Goal: Task Accomplishment & Management: Use online tool/utility

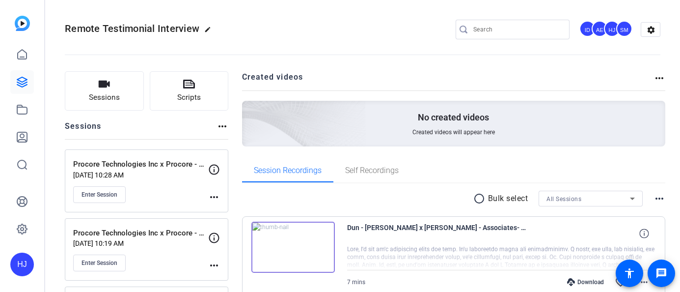
click at [516, 35] on div at bounding box center [518, 30] width 88 height 20
click at [511, 27] on input "Search" at bounding box center [518, 30] width 88 height 12
click at [486, 32] on input "Search" at bounding box center [518, 30] width 88 height 12
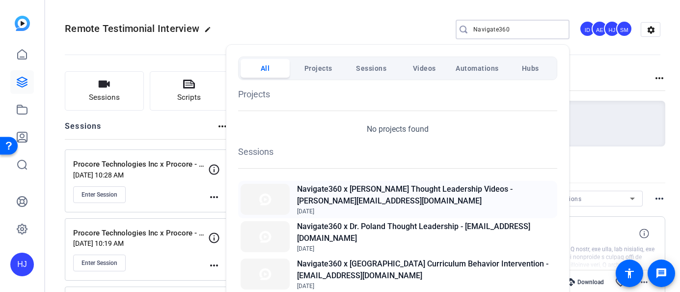
type input "Navigate360"
click at [425, 192] on h2 "Navigate360 x [PERSON_NAME] Thought Leadership Videos - [PERSON_NAME][EMAIL_ADD…" at bounding box center [426, 195] width 258 height 24
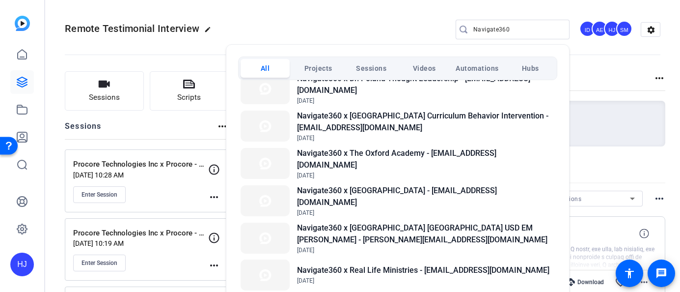
scroll to position [151, 0]
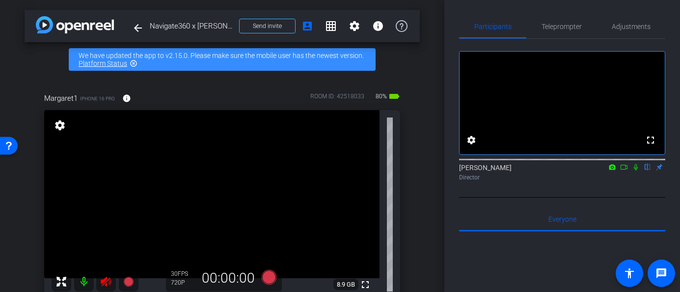
click at [105, 280] on icon at bounding box center [106, 282] width 10 height 10
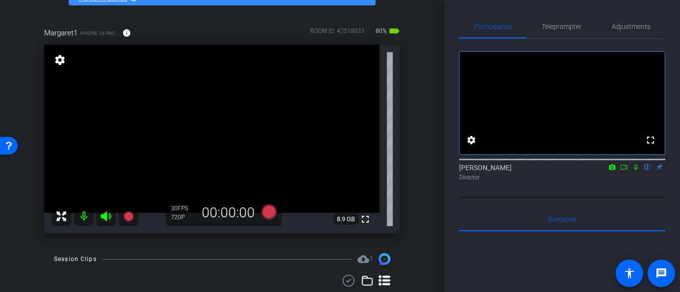
scroll to position [64, 0]
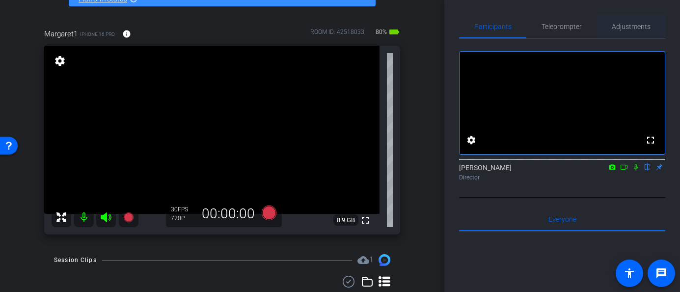
click at [623, 27] on span "Adjustments" at bounding box center [631, 26] width 39 height 7
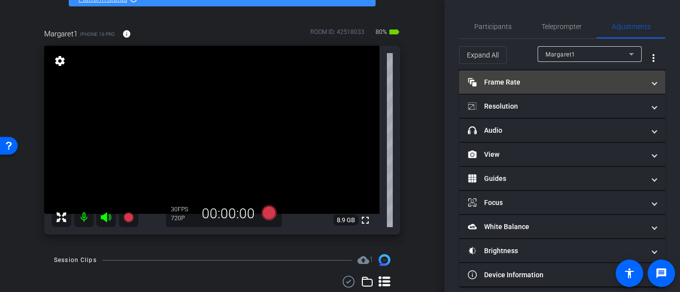
click at [562, 81] on mat-panel-title "Frame Rate Frame Rate" at bounding box center [556, 82] width 177 height 10
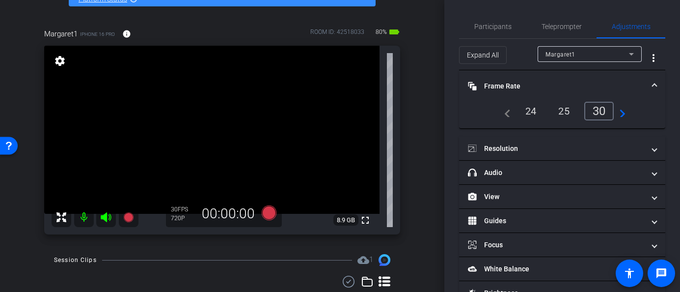
click at [532, 106] on div "24" at bounding box center [531, 111] width 26 height 17
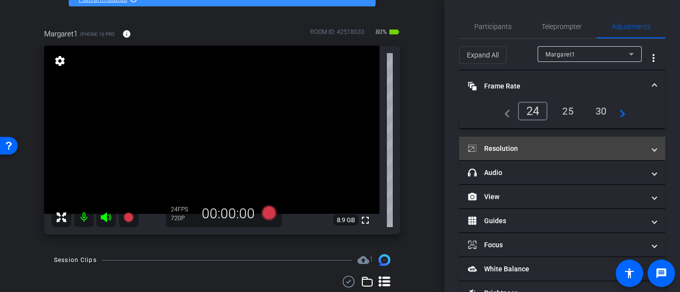
click at [533, 147] on mat-panel-title "Resolution" at bounding box center [556, 148] width 177 height 10
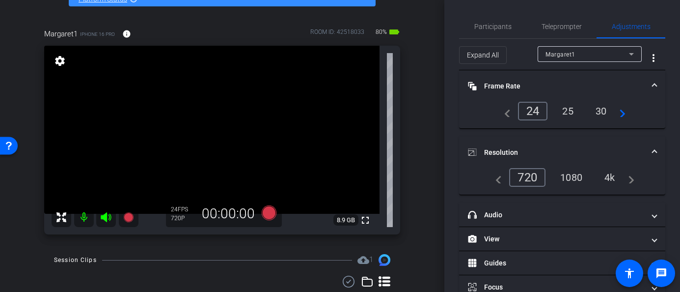
click at [578, 186] on div "navigate_before 720 1080 4k navigate_next" at bounding box center [562, 177] width 144 height 19
click at [573, 179] on div "1080" at bounding box center [571, 177] width 37 height 17
click at [266, 215] on icon at bounding box center [268, 212] width 15 height 15
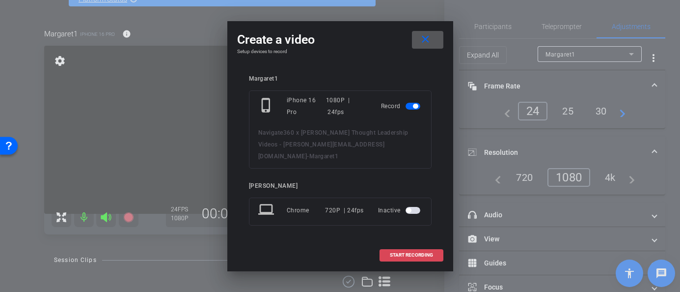
click at [399, 246] on span at bounding box center [411, 255] width 63 height 24
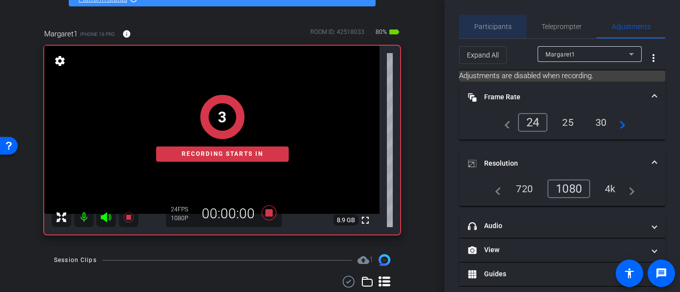
click at [495, 27] on span "Participants" at bounding box center [493, 26] width 37 height 7
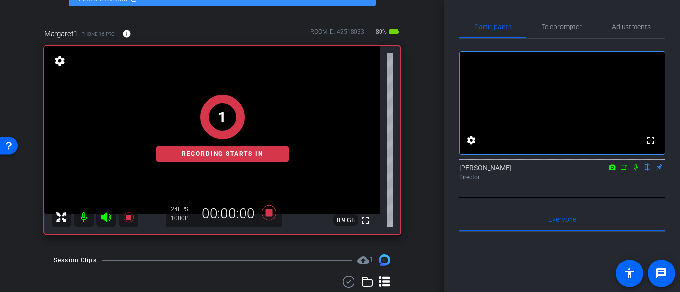
click at [636, 170] on icon at bounding box center [636, 167] width 8 height 7
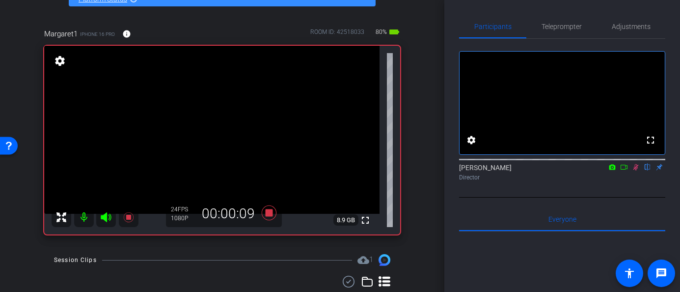
click at [637, 170] on icon at bounding box center [636, 167] width 5 height 6
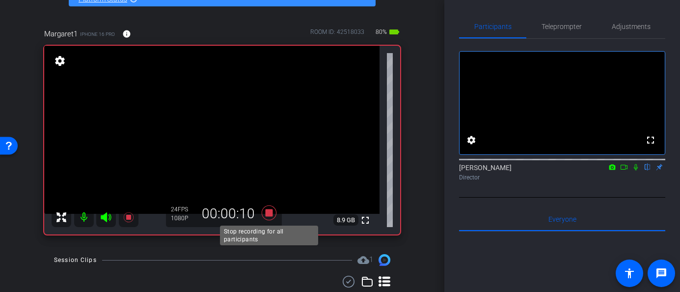
click at [268, 214] on icon at bounding box center [268, 212] width 15 height 15
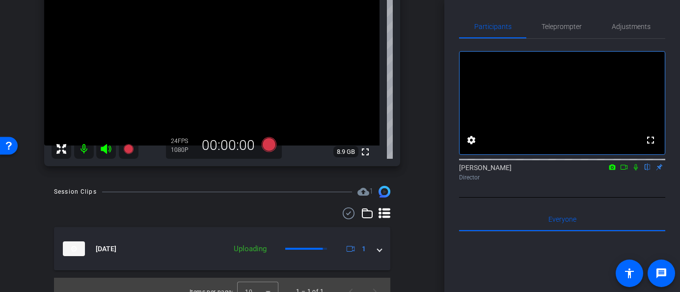
scroll to position [146, 0]
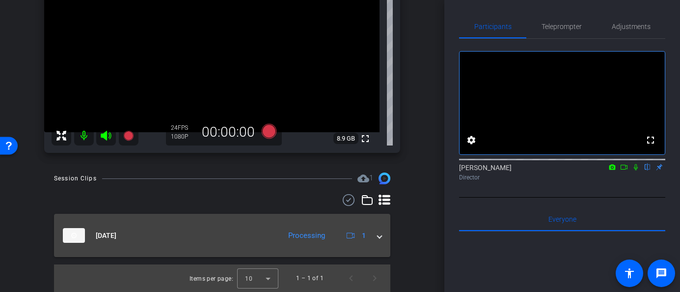
click at [376, 232] on div "Sep 29, 2025 Processing 1" at bounding box center [220, 235] width 315 height 15
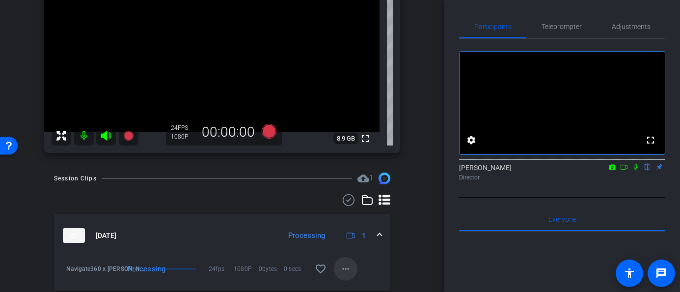
click at [347, 268] on mat-icon "more_horiz" at bounding box center [346, 269] width 12 height 12
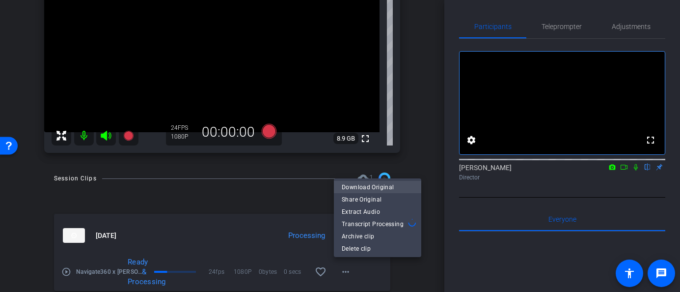
click at [360, 184] on span "Download Original" at bounding box center [378, 187] width 72 height 12
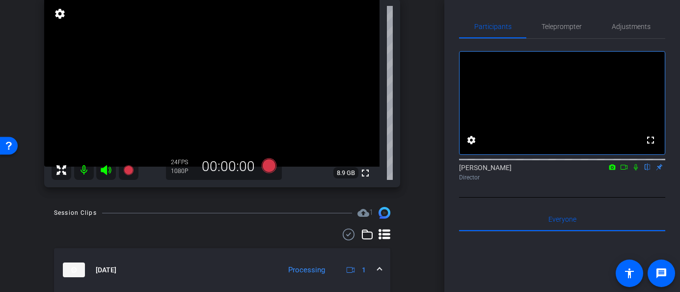
scroll to position [107, 0]
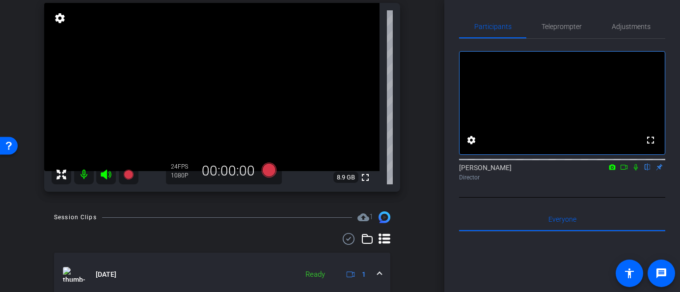
click at [85, 175] on mat-icon at bounding box center [84, 175] width 20 height 20
click at [109, 179] on icon at bounding box center [106, 175] width 12 height 12
click at [106, 176] on icon at bounding box center [106, 175] width 10 height 10
click at [82, 176] on mat-icon at bounding box center [84, 175] width 20 height 20
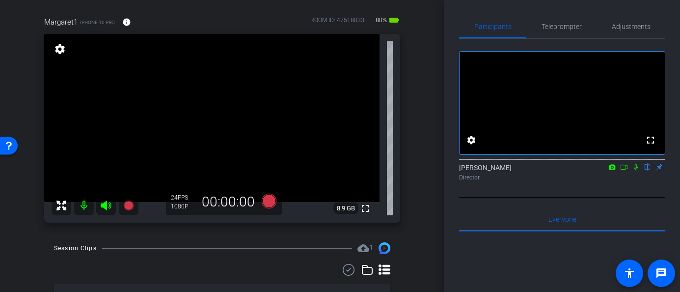
scroll to position [80, 0]
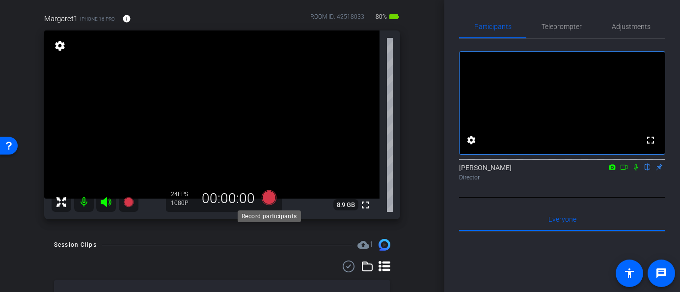
click at [270, 198] on icon at bounding box center [268, 197] width 15 height 15
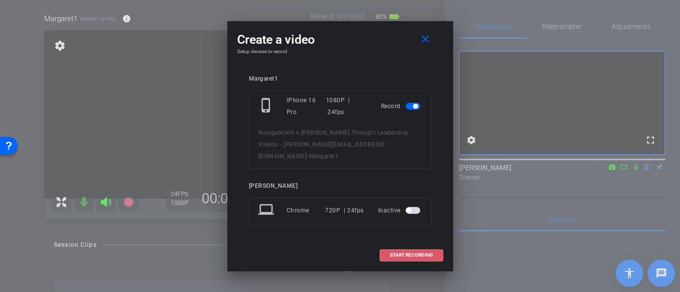
click at [408, 253] on span "START RECORDING" at bounding box center [411, 255] width 43 height 5
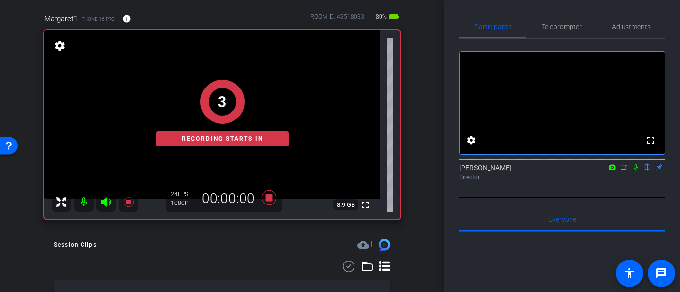
click at [624, 170] on icon at bounding box center [625, 167] width 8 height 7
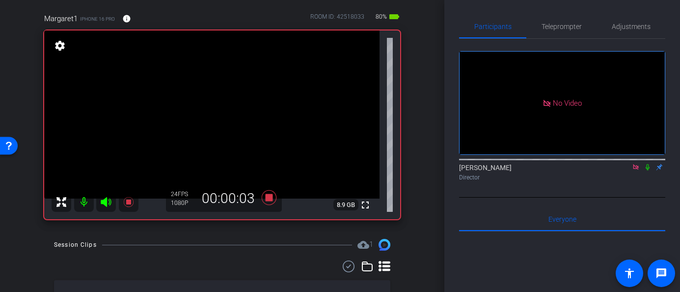
click at [648, 170] on icon at bounding box center [648, 167] width 8 height 7
click at [646, 170] on icon at bounding box center [648, 167] width 5 height 6
click at [648, 170] on icon at bounding box center [648, 167] width 4 height 6
click at [649, 170] on icon at bounding box center [648, 167] width 5 height 6
click at [646, 170] on icon at bounding box center [648, 167] width 8 height 7
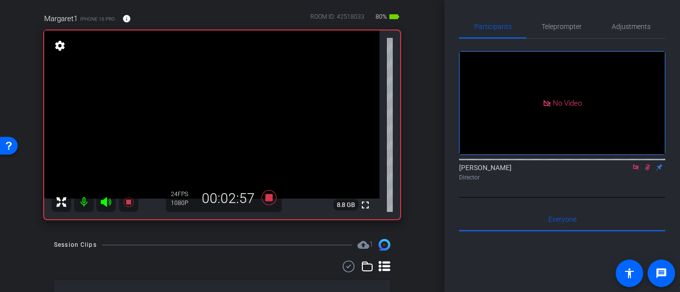
click at [648, 170] on icon at bounding box center [648, 167] width 5 height 6
click at [650, 170] on icon at bounding box center [648, 167] width 8 height 7
click at [648, 170] on icon at bounding box center [648, 167] width 8 height 7
click at [649, 170] on icon at bounding box center [648, 167] width 4 height 6
click at [647, 171] on mat-icon at bounding box center [648, 167] width 12 height 9
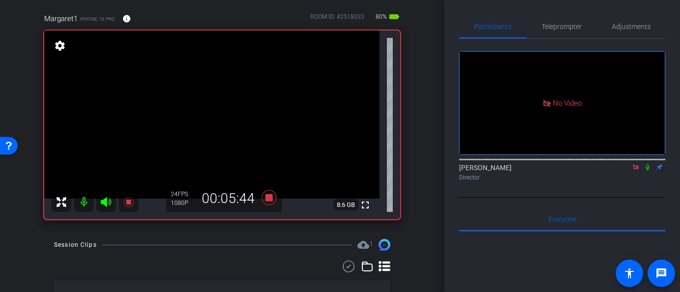
click at [648, 170] on icon at bounding box center [648, 167] width 8 height 7
click at [648, 170] on icon at bounding box center [648, 167] width 5 height 6
click at [648, 170] on icon at bounding box center [648, 167] width 8 height 7
click at [647, 170] on icon at bounding box center [648, 167] width 8 height 7
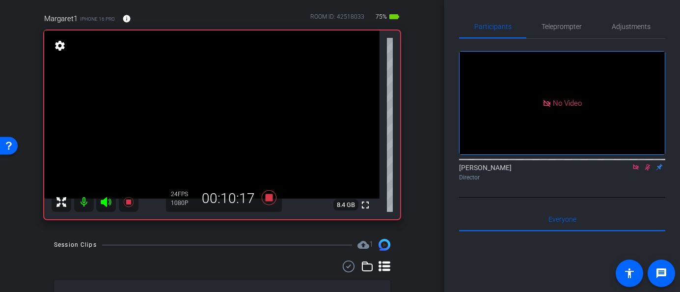
click at [648, 170] on icon at bounding box center [648, 167] width 5 height 6
click at [648, 170] on icon at bounding box center [648, 167] width 8 height 7
click at [648, 170] on icon at bounding box center [648, 167] width 4 height 6
click at [649, 170] on icon at bounding box center [648, 167] width 8 height 7
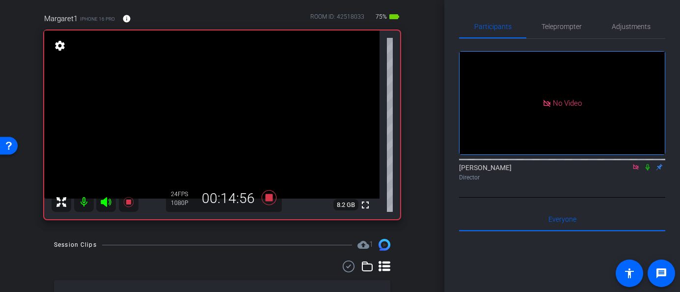
click at [649, 170] on icon at bounding box center [648, 167] width 8 height 7
click at [649, 170] on icon at bounding box center [648, 167] width 5 height 6
click at [647, 170] on icon at bounding box center [648, 167] width 8 height 7
click at [646, 170] on icon at bounding box center [648, 167] width 8 height 7
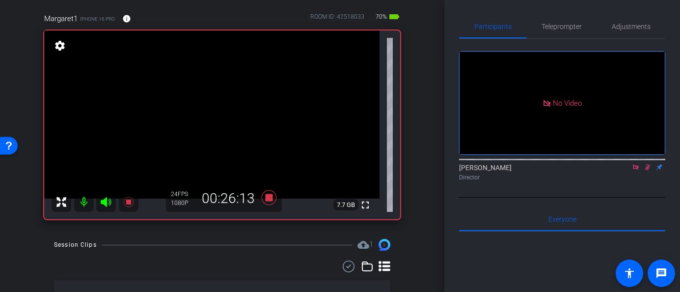
click at [646, 170] on icon at bounding box center [648, 167] width 8 height 7
click at [648, 170] on icon at bounding box center [648, 167] width 4 height 6
click at [647, 170] on icon at bounding box center [648, 167] width 5 height 6
click at [648, 170] on icon at bounding box center [648, 167] width 8 height 7
click at [648, 170] on icon at bounding box center [648, 167] width 5 height 6
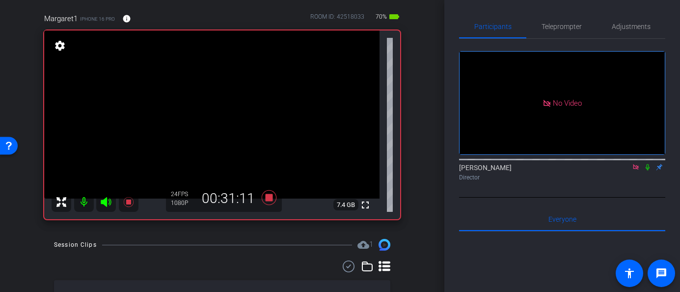
click at [648, 170] on icon at bounding box center [648, 167] width 8 height 7
click at [650, 170] on icon at bounding box center [648, 167] width 8 height 7
click at [649, 170] on icon at bounding box center [648, 167] width 4 height 6
click at [646, 170] on icon at bounding box center [648, 167] width 8 height 7
click at [648, 170] on icon at bounding box center [648, 167] width 8 height 7
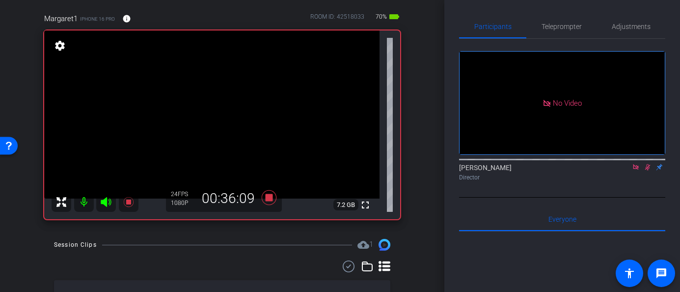
scroll to position [268, 0]
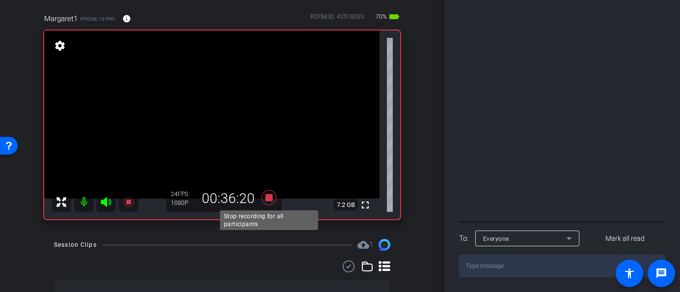
click at [270, 197] on icon at bounding box center [268, 197] width 15 height 15
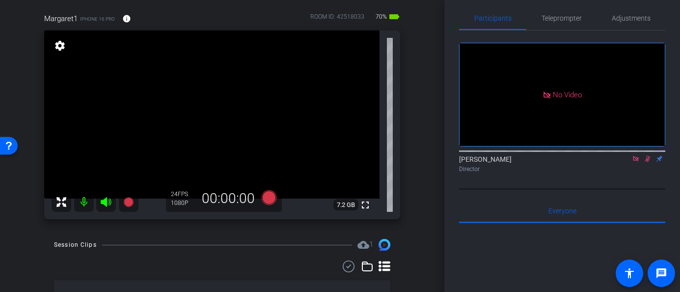
scroll to position [7, 0]
click at [649, 164] on icon at bounding box center [648, 160] width 5 height 6
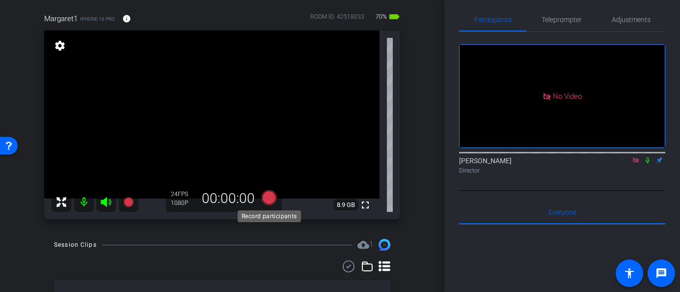
click at [268, 198] on icon at bounding box center [268, 197] width 15 height 15
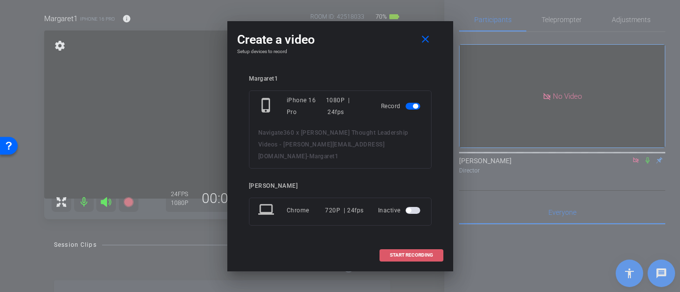
click at [403, 253] on span "START RECORDING" at bounding box center [411, 255] width 43 height 5
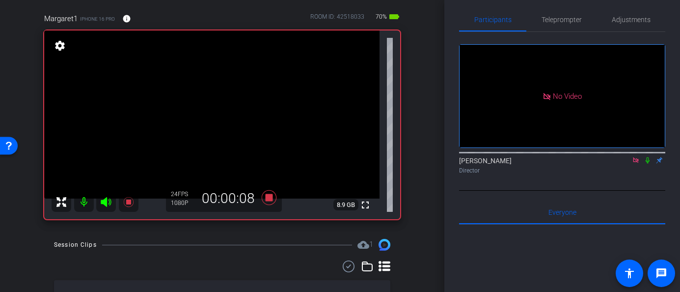
click at [647, 164] on icon at bounding box center [648, 160] width 4 height 6
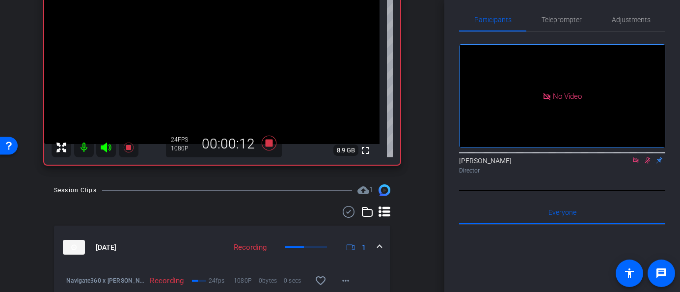
scroll to position [136, 0]
click at [648, 164] on icon at bounding box center [648, 160] width 5 height 6
click at [649, 164] on icon at bounding box center [648, 160] width 8 height 7
click at [650, 164] on icon at bounding box center [648, 160] width 5 height 6
click at [648, 164] on icon at bounding box center [648, 160] width 4 height 6
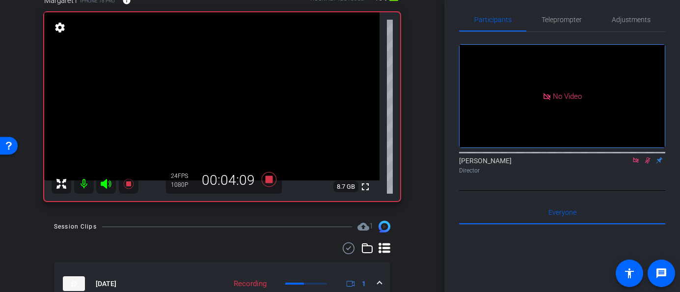
scroll to position [91, 0]
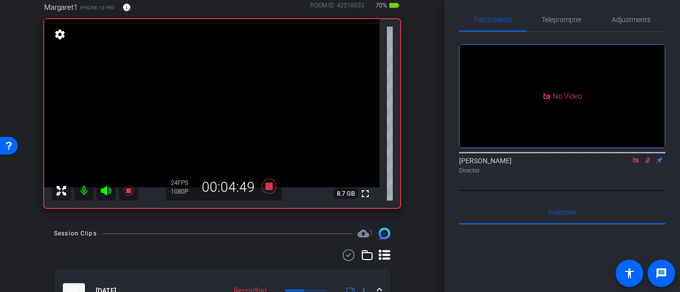
click at [647, 164] on icon at bounding box center [648, 160] width 5 height 6
click at [649, 164] on icon at bounding box center [648, 160] width 8 height 7
click at [647, 164] on icon at bounding box center [648, 160] width 5 height 6
click at [649, 164] on icon at bounding box center [648, 160] width 4 height 6
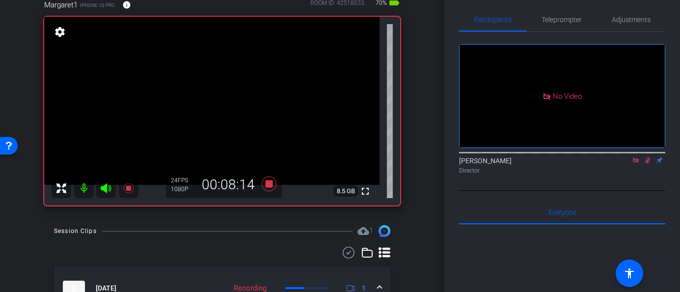
scroll to position [86, 0]
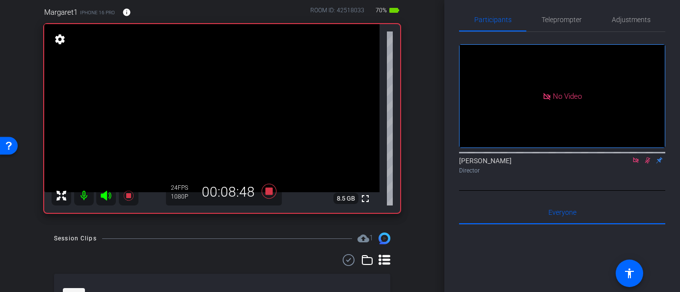
click at [650, 164] on icon at bounding box center [648, 160] width 8 height 7
click at [647, 164] on icon at bounding box center [648, 160] width 8 height 7
click at [648, 164] on icon at bounding box center [648, 160] width 8 height 7
click at [650, 164] on icon at bounding box center [648, 160] width 8 height 7
click at [647, 164] on icon at bounding box center [648, 160] width 5 height 6
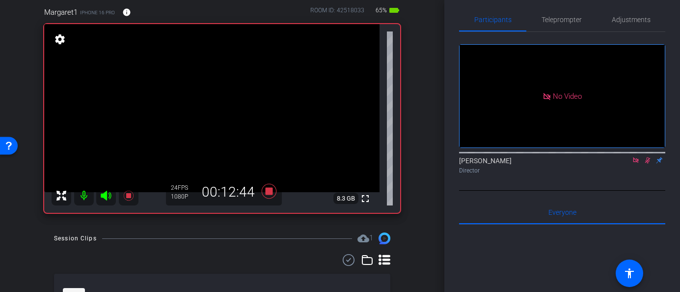
click at [650, 164] on icon at bounding box center [648, 160] width 5 height 6
click at [649, 165] on mat-icon at bounding box center [648, 160] width 12 height 9
click at [649, 164] on icon at bounding box center [648, 160] width 8 height 7
click at [638, 163] on icon at bounding box center [635, 159] width 5 height 5
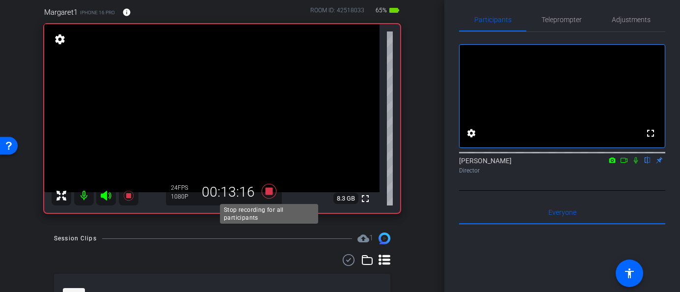
click at [270, 185] on icon at bounding box center [269, 191] width 24 height 18
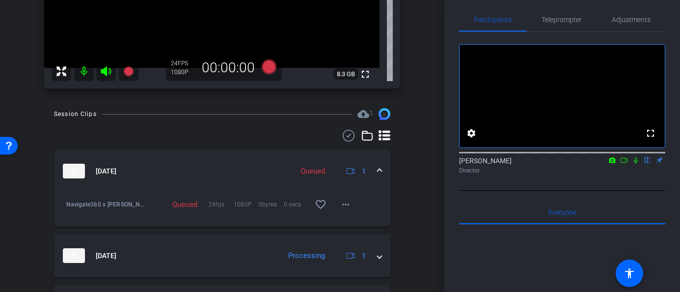
scroll to position [212, 0]
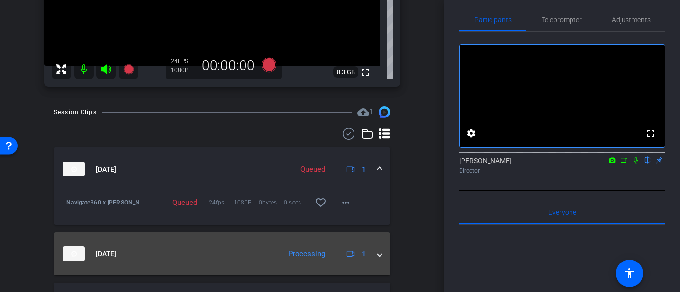
click at [380, 254] on span at bounding box center [380, 254] width 4 height 10
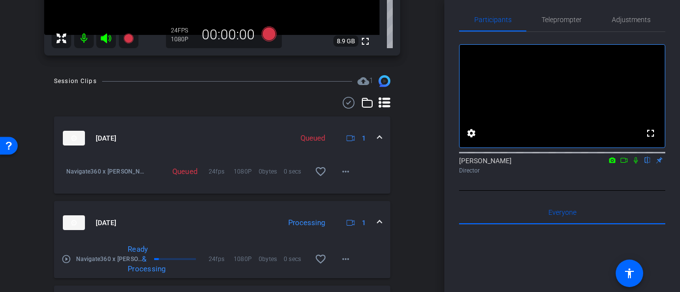
scroll to position [245, 0]
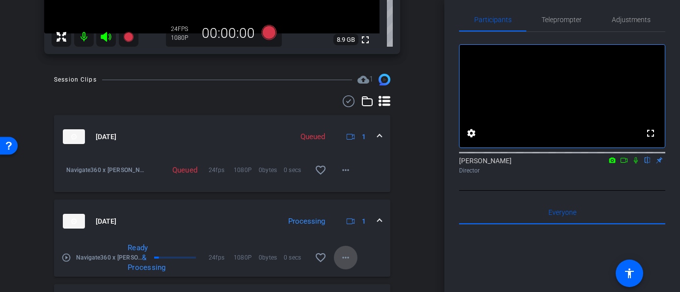
click at [342, 257] on mat-icon "more_horiz" at bounding box center [346, 258] width 12 height 12
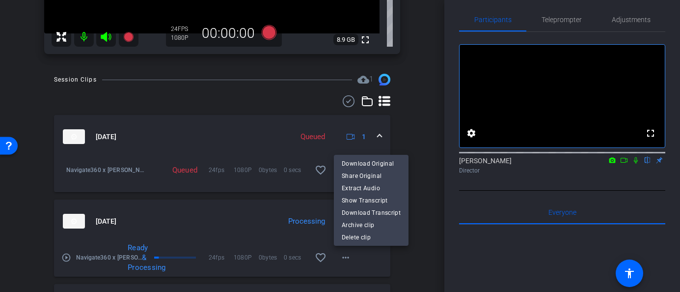
click at [410, 112] on div at bounding box center [340, 146] width 680 height 292
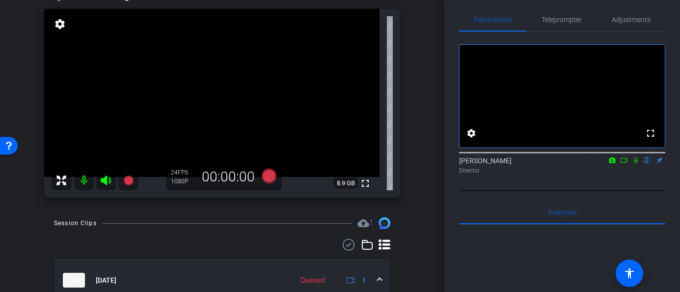
scroll to position [97, 0]
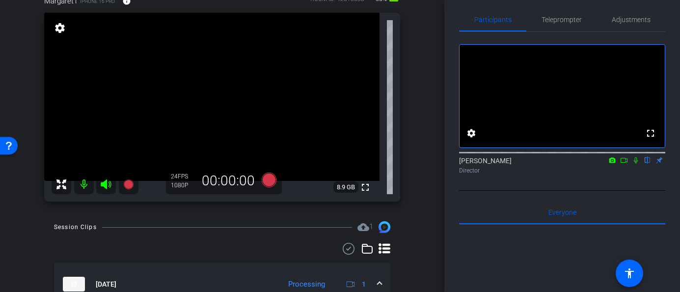
click at [636, 164] on icon at bounding box center [636, 160] width 4 height 6
click at [636, 164] on icon at bounding box center [636, 160] width 5 height 6
